Goal: Transaction & Acquisition: Register for event/course

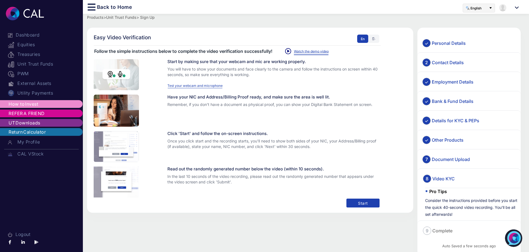
click at [310, 51] on link "Watch the demo video" at bounding box center [311, 51] width 35 height 7
click at [301, 54] on link "Watch the demo video" at bounding box center [311, 51] width 35 height 7
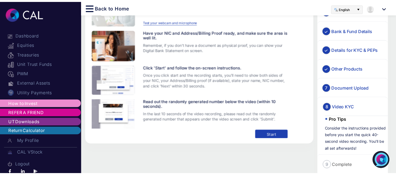
scroll to position [99, 0]
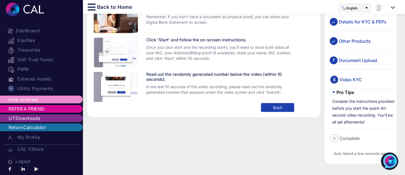
click at [286, 112] on button "Start" at bounding box center [277, 107] width 33 height 9
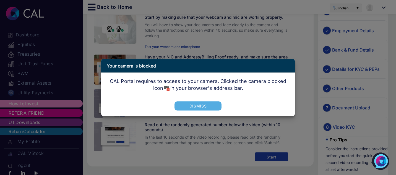
scroll to position [48, 0]
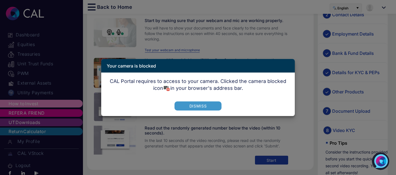
click at [191, 106] on button "Dismiss" at bounding box center [197, 106] width 47 height 9
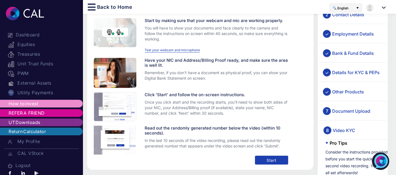
scroll to position [99, 0]
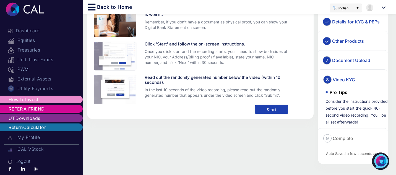
click at [260, 110] on button "Start" at bounding box center [271, 109] width 33 height 9
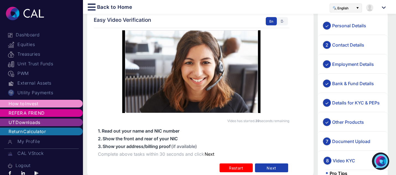
scroll to position [16, 0]
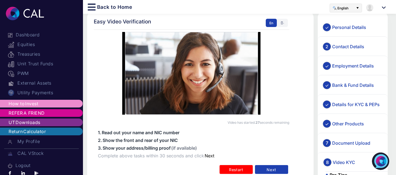
click at [237, 168] on button "Restart" at bounding box center [235, 169] width 33 height 9
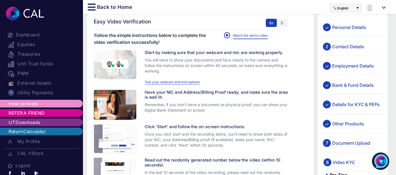
scroll to position [99, 0]
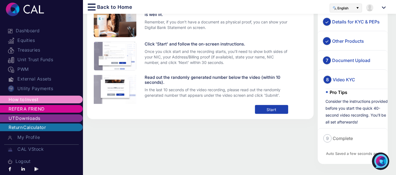
click at [272, 109] on button "Start" at bounding box center [271, 109] width 33 height 9
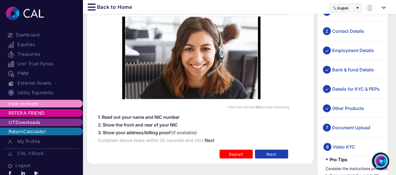
scroll to position [31, 0]
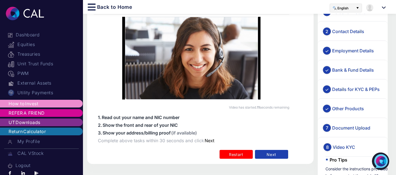
click at [240, 144] on body "**********" at bounding box center [198, 56] width 396 height 175
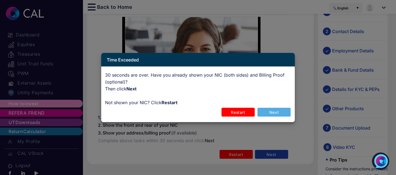
click at [238, 112] on button "Restart" at bounding box center [237, 112] width 33 height 9
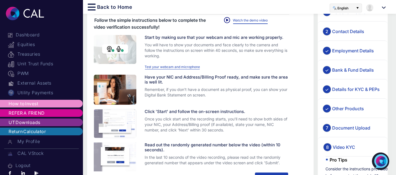
scroll to position [99, 0]
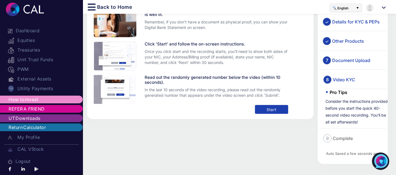
click at [272, 108] on button "Start" at bounding box center [271, 109] width 33 height 9
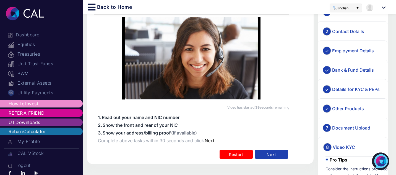
scroll to position [29, 0]
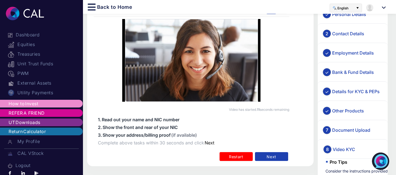
click at [242, 157] on button "Restart" at bounding box center [235, 156] width 33 height 9
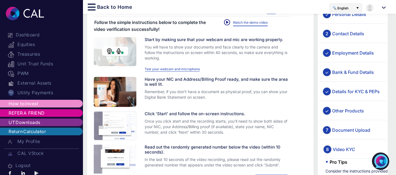
scroll to position [99, 0]
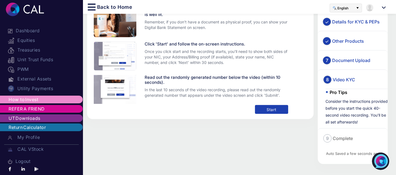
click at [269, 107] on button "Start" at bounding box center [271, 109] width 33 height 9
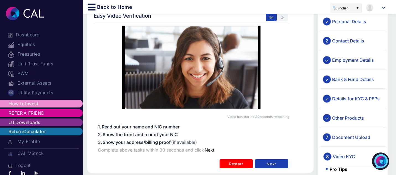
scroll to position [21, 0]
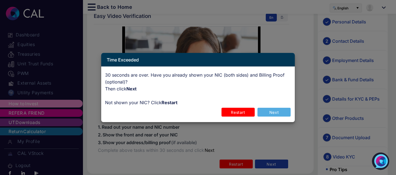
click at [246, 112] on button "Restart" at bounding box center [237, 112] width 33 height 9
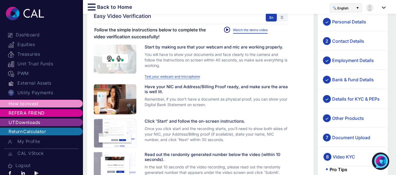
scroll to position [99, 0]
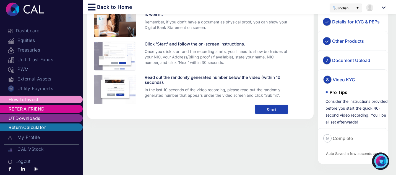
click at [269, 111] on button "Start" at bounding box center [271, 109] width 33 height 9
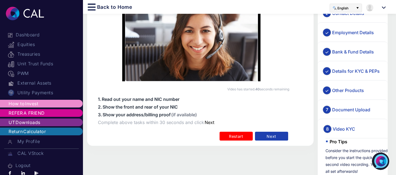
scroll to position [48, 0]
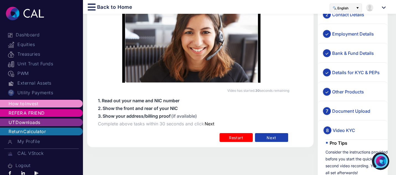
click at [237, 141] on button "Restart" at bounding box center [235, 137] width 33 height 9
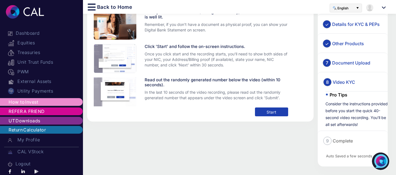
scroll to position [99, 0]
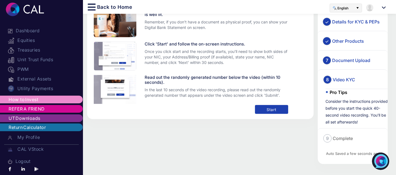
click at [276, 110] on button "Start" at bounding box center [271, 109] width 33 height 9
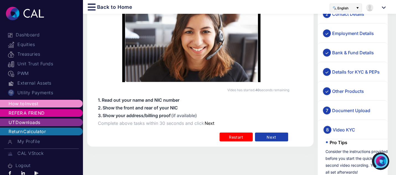
scroll to position [48, 0]
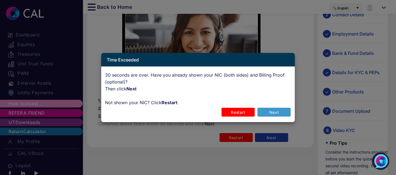
click at [278, 113] on button "Next" at bounding box center [273, 112] width 33 height 9
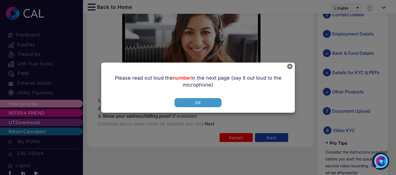
click at [198, 102] on button "Ok" at bounding box center [197, 102] width 47 height 9
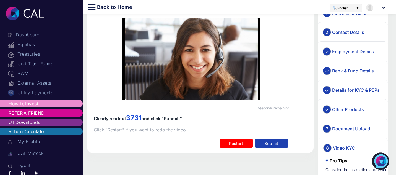
scroll to position [34, 0]
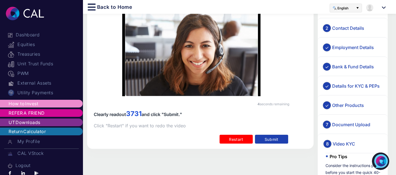
click at [274, 141] on button "Submit" at bounding box center [271, 139] width 33 height 9
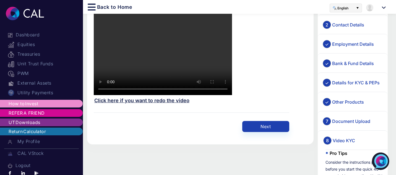
scroll to position [46, 0]
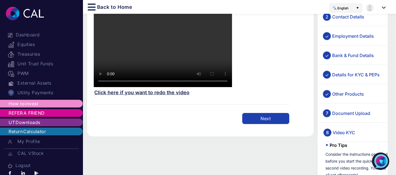
click at [273, 121] on button "Next" at bounding box center [265, 118] width 47 height 11
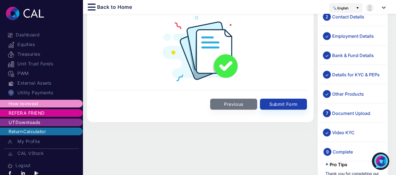
scroll to position [0, 0]
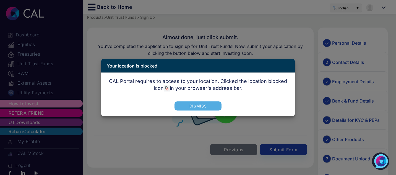
click at [272, 37] on div "Your location is blocked CAL Portal requires to access to your location. Clicke…" at bounding box center [198, 87] width 317 height 175
click at [238, 35] on div "Your location is blocked CAL Portal requires to access to your location. Clicke…" at bounding box center [198, 87] width 317 height 175
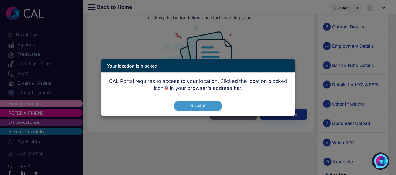
scroll to position [36, 0]
click at [191, 106] on button "Dismiss" at bounding box center [197, 106] width 47 height 9
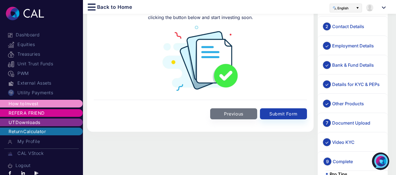
scroll to position [0, 0]
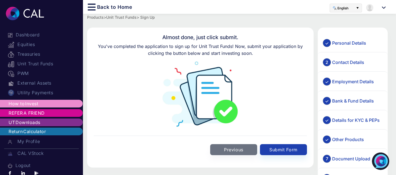
click at [210, 75] on img at bounding box center [200, 94] width 77 height 66
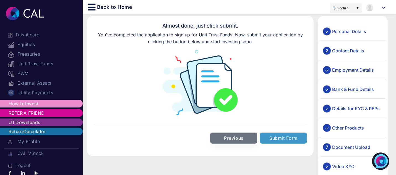
click at [282, 140] on button "Submit Form" at bounding box center [283, 138] width 47 height 11
click at [0, 0] on input "*********" at bounding box center [0, 0] width 0 height 0
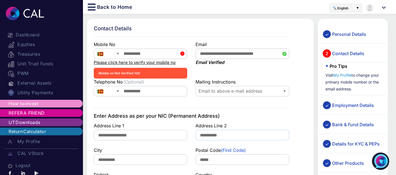
scroll to position [9, 0]
click at [148, 73] on form-validation "Mobile no Not Verified Yet!" at bounding box center [140, 73] width 93 height 11
click at [152, 92] on input "**********" at bounding box center [153, 91] width 68 height 10
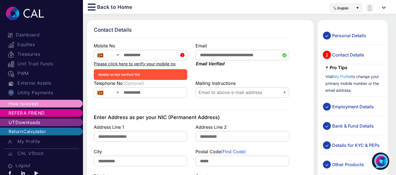
scroll to position [7, 0]
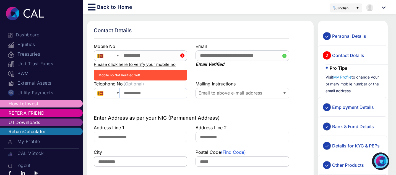
drag, startPoint x: 151, startPoint y: 94, endPoint x: 120, endPoint y: 98, distance: 31.1
click at [120, 98] on input "**********" at bounding box center [153, 93] width 68 height 10
click at [133, 65] on label "Please click here to verify your mobile no" at bounding box center [135, 65] width 82 height 6
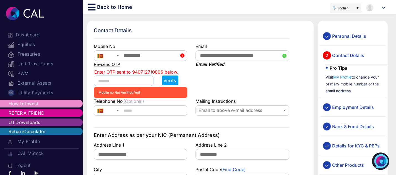
click at [131, 80] on input "text" at bounding box center [124, 81] width 60 height 10
type input "****"
click at [171, 81] on button "Verify" at bounding box center [170, 81] width 17 height 10
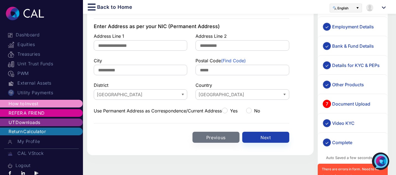
scroll to position [112, 0]
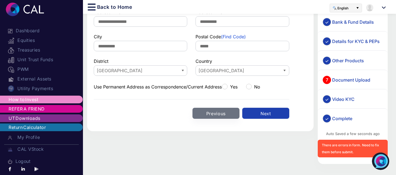
click at [269, 111] on button "Next" at bounding box center [265, 113] width 47 height 11
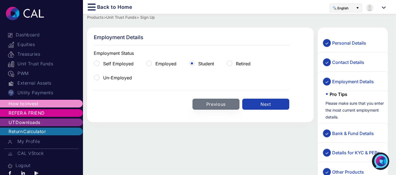
click at [267, 102] on button "Next" at bounding box center [265, 104] width 47 height 11
click at [0, 0] on div "**********" at bounding box center [0, 0] width 0 height 0
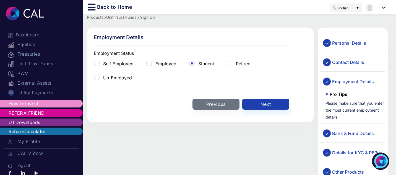
click at [266, 27] on app-product-signup "**********" at bounding box center [239, 150] width 304 height 273
click at [0, 0] on label "Branch Name" at bounding box center [0, 0] width 0 height 0
click at [0, 0] on form-select "Bank Name Commercial Bank PLC Required" at bounding box center [0, 0] width 0 height 0
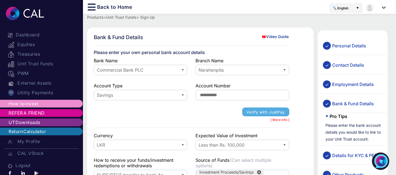
scroll to position [1, 0]
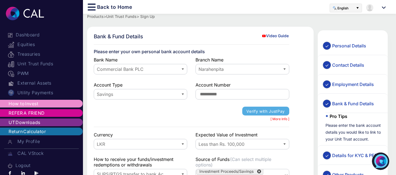
click at [149, 63] on form-select "Bank Name Commercial Bank PLC Required" at bounding box center [140, 67] width 93 height 20
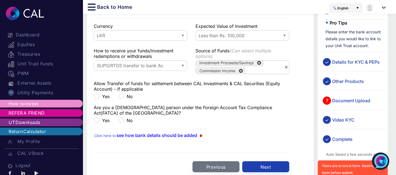
scroll to position [125, 0]
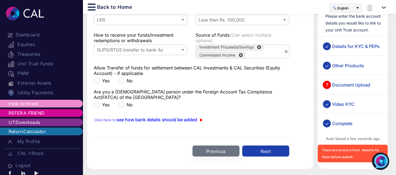
click at [271, 146] on button "Next" at bounding box center [265, 151] width 47 height 11
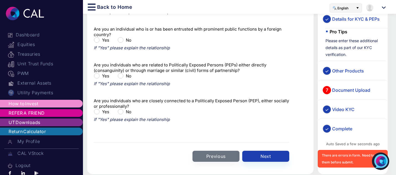
scroll to position [148, 0]
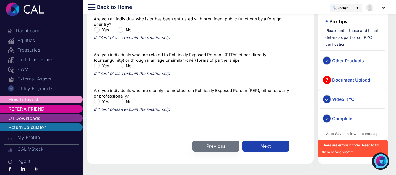
click at [264, 146] on button "Next" at bounding box center [265, 146] width 47 height 11
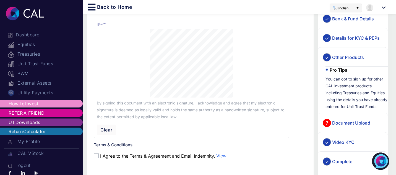
scroll to position [362, 0]
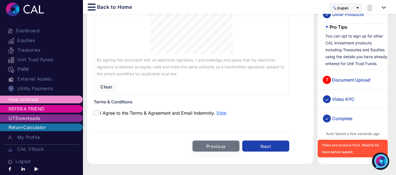
click at [271, 147] on button "Next" at bounding box center [265, 146] width 47 height 11
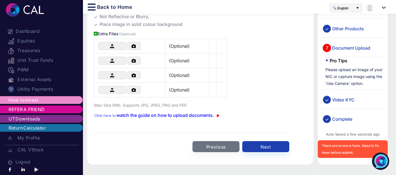
scroll to position [215, 0]
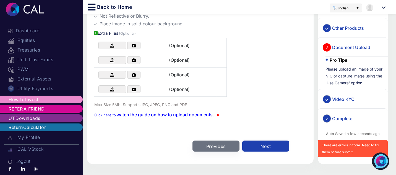
click at [276, 146] on button "Next" at bounding box center [265, 146] width 47 height 11
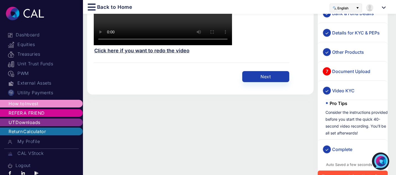
scroll to position [88, 0]
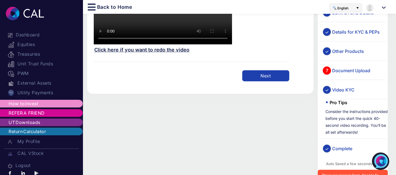
click at [273, 73] on button "Next" at bounding box center [265, 75] width 47 height 11
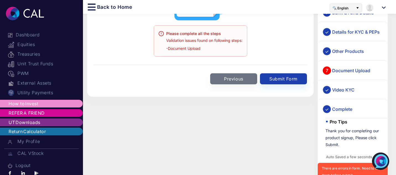
scroll to position [4, 0]
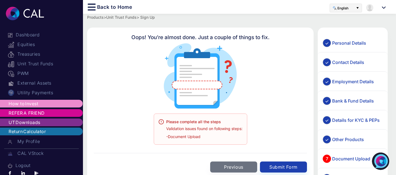
scroll to position [17, 0]
